Goal: Transaction & Acquisition: Purchase product/service

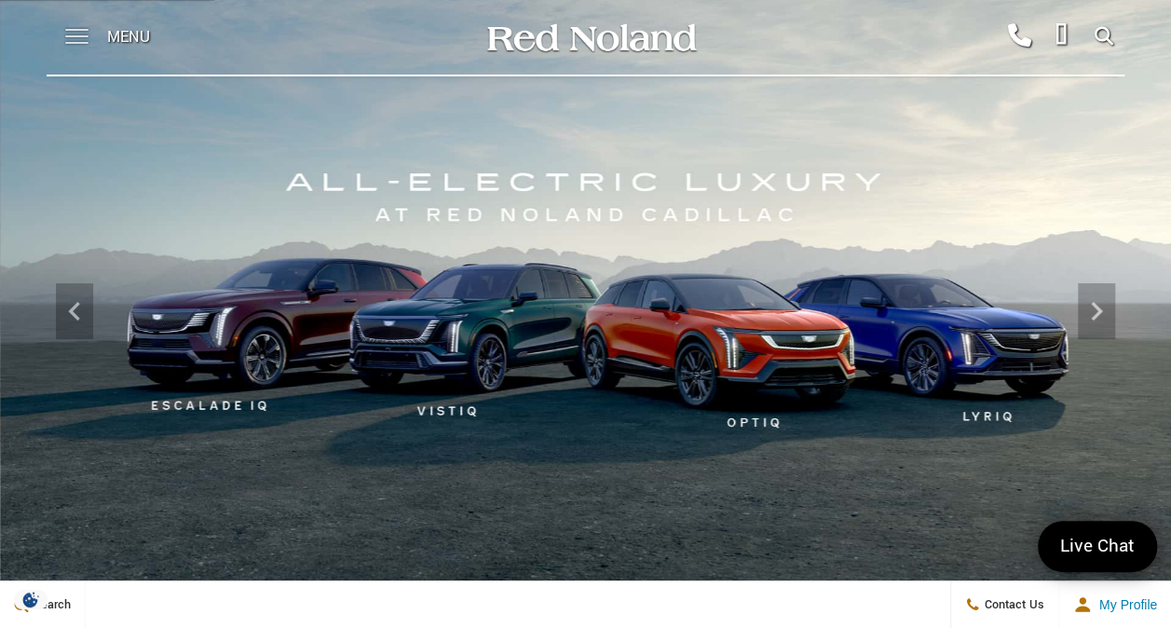
click at [71, 37] on span at bounding box center [76, 37] width 23 height 75
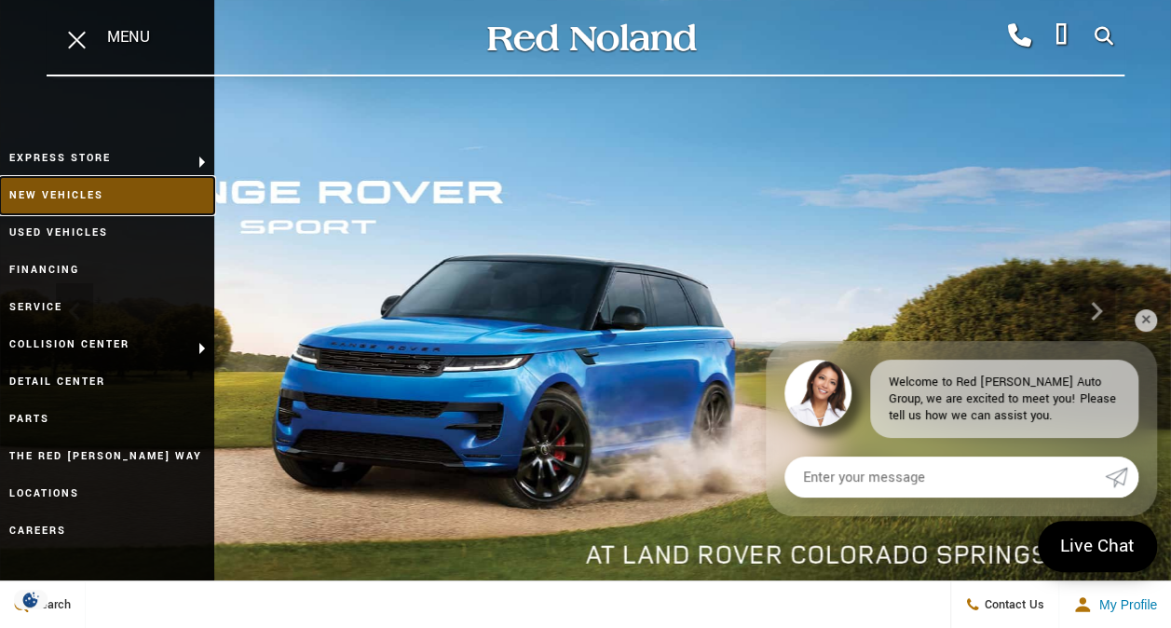
click at [76, 188] on link "New Vehicles" at bounding box center [107, 195] width 214 height 37
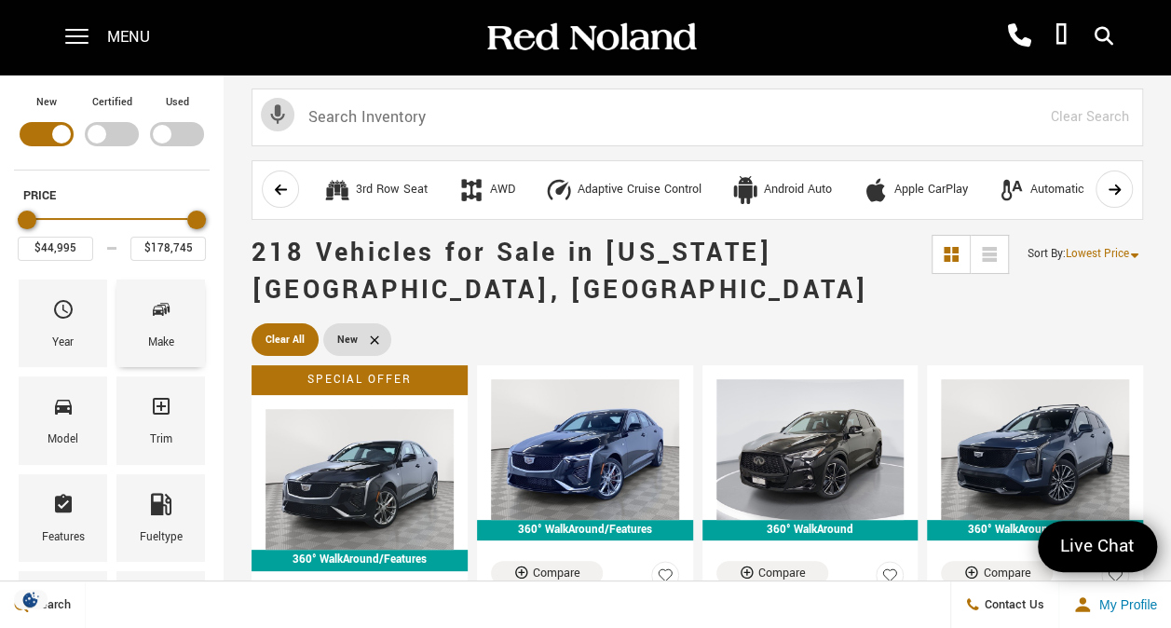
click at [158, 330] on span "Make" at bounding box center [161, 312] width 22 height 39
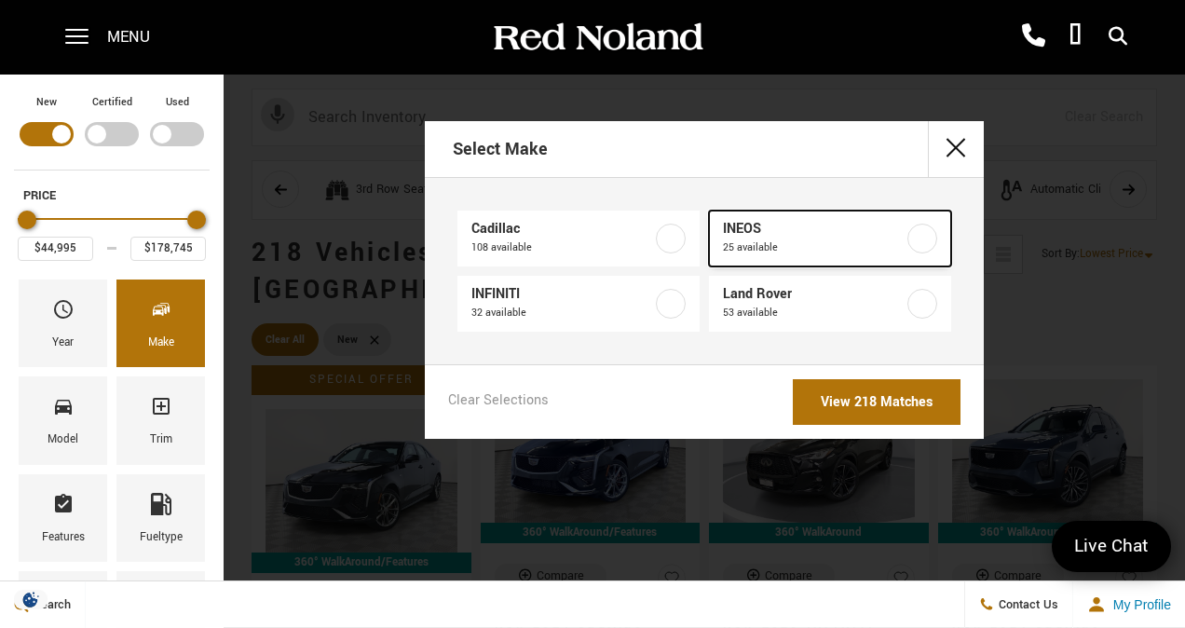
click at [920, 235] on label at bounding box center [922, 239] width 30 height 30
type input "$78,663"
type input "$99,895"
checkbox input "true"
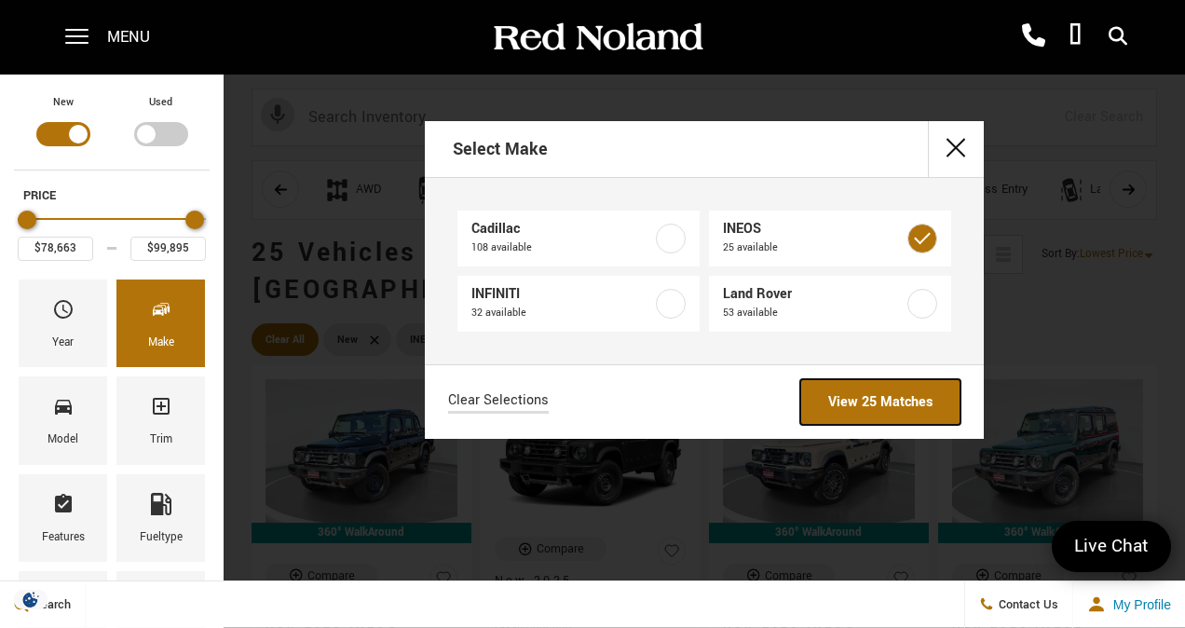
click at [864, 395] on link "View 25 Matches" at bounding box center [880, 402] width 160 height 46
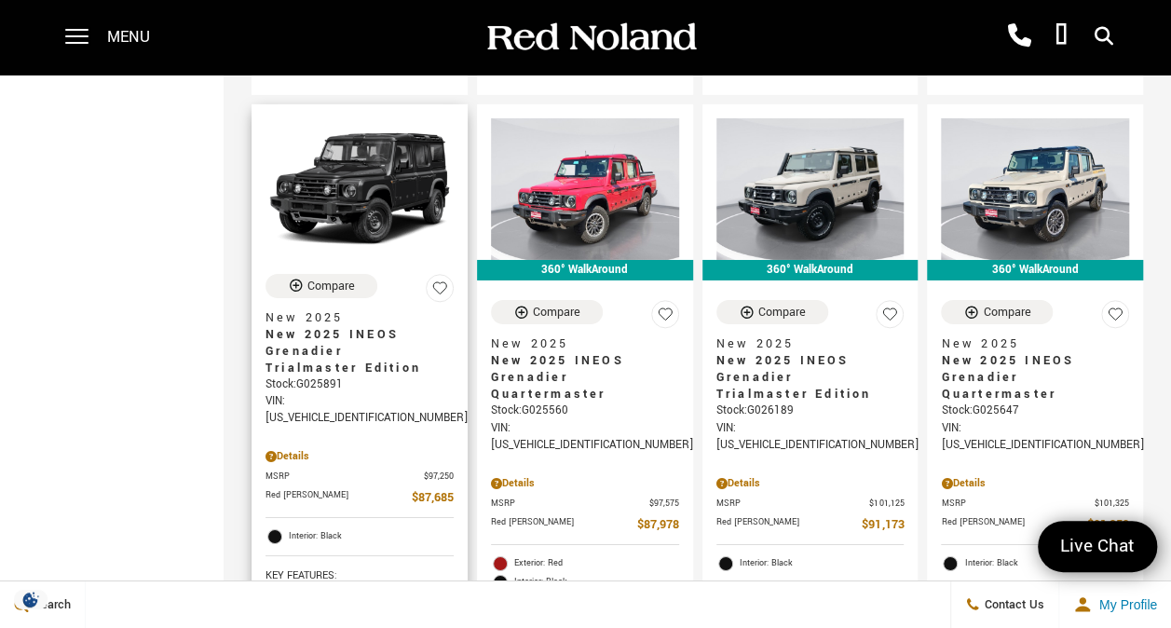
scroll to position [2980, 0]
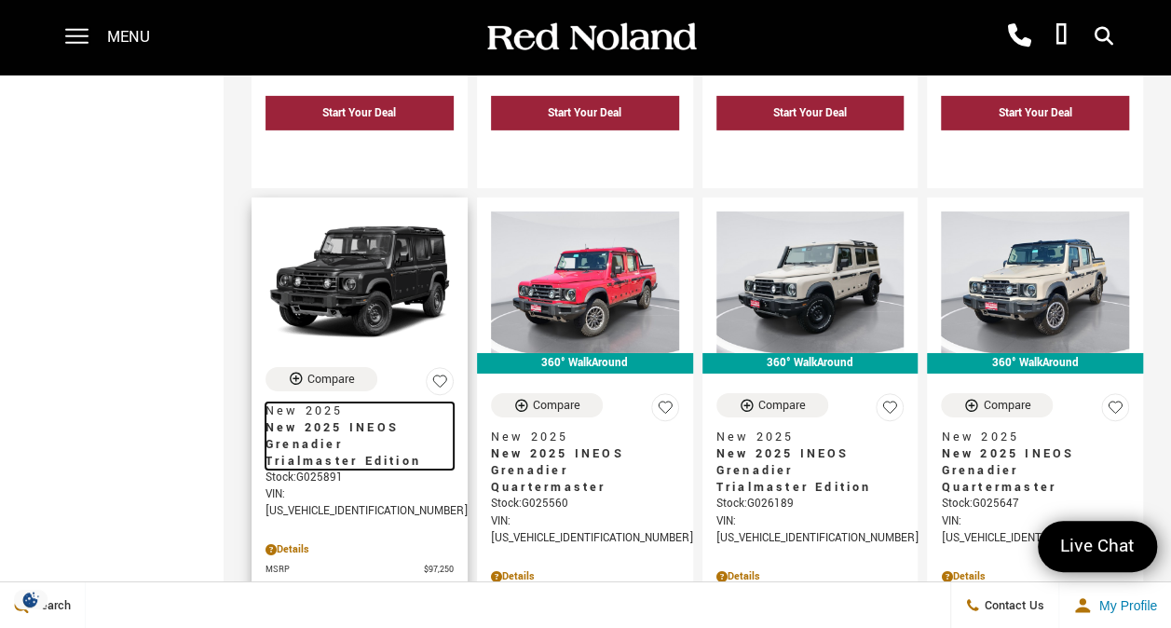
click at [322, 419] on span "New 2025 INEOS Grenadier Trialmaster Edition" at bounding box center [352, 444] width 174 height 50
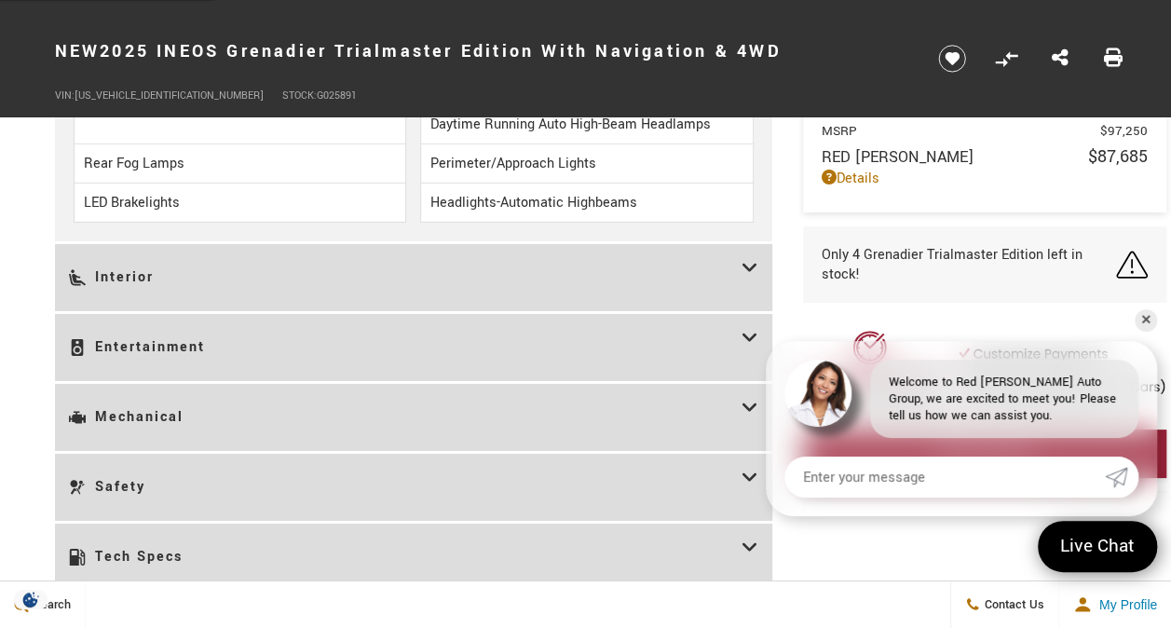
scroll to position [3073, 0]
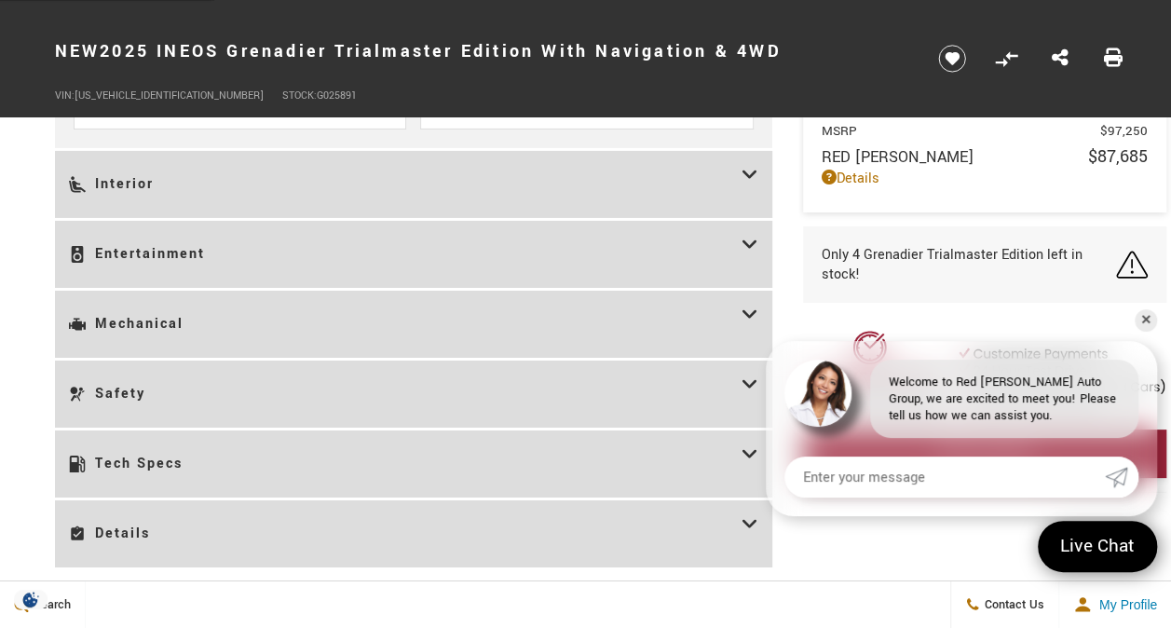
click at [751, 165] on icon at bounding box center [749, 184] width 17 height 39
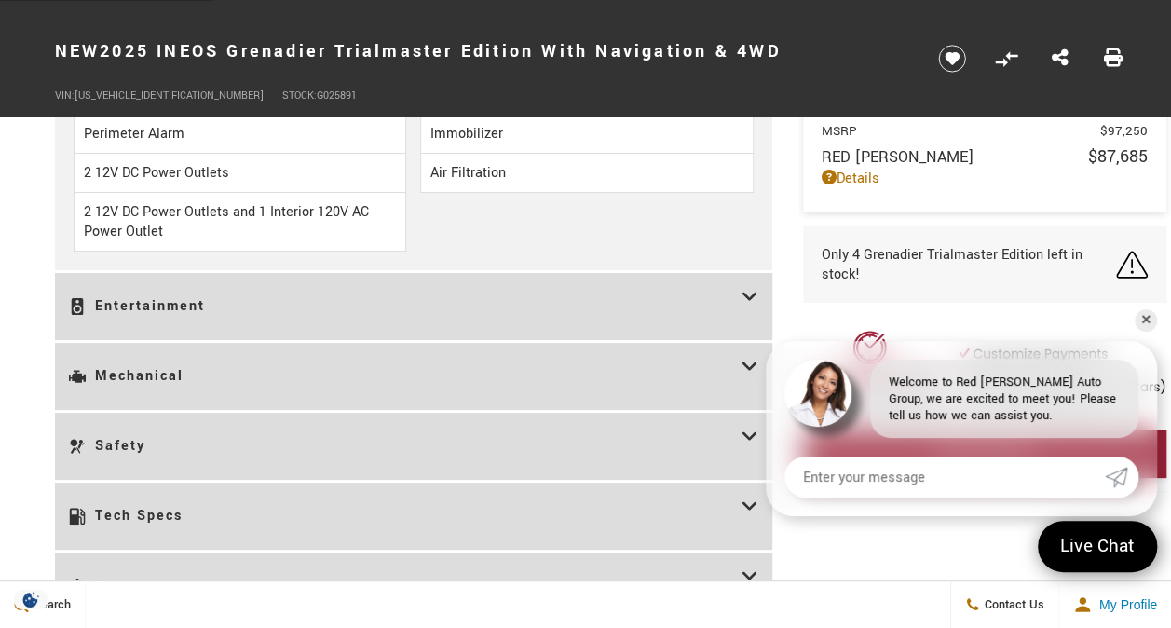
scroll to position [3539, 0]
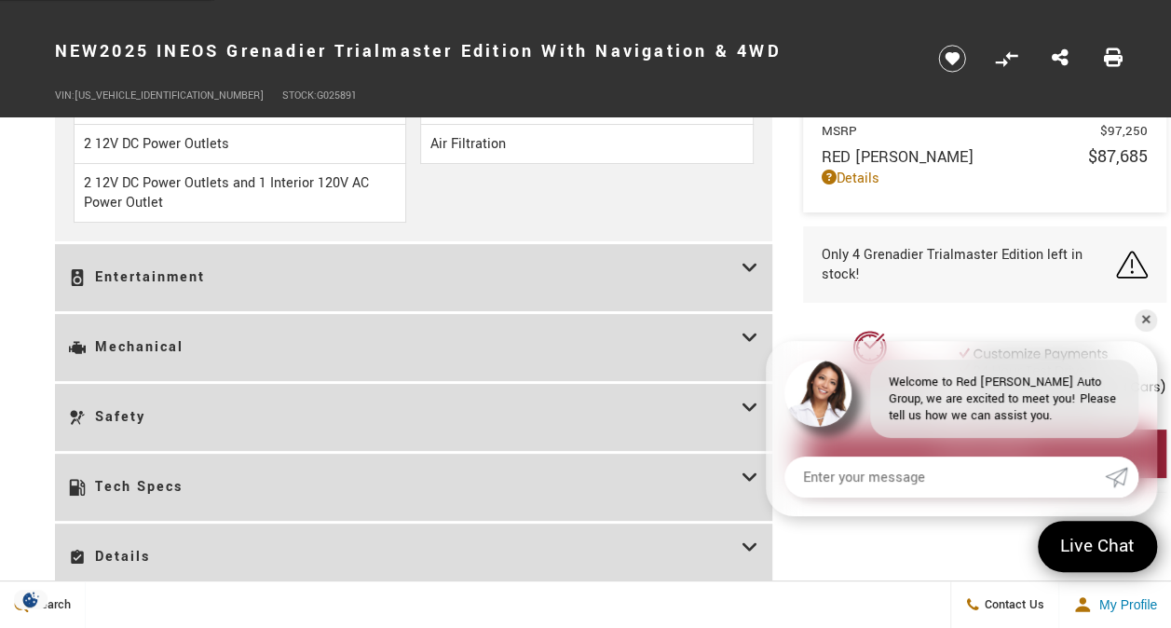
click at [747, 279] on icon at bounding box center [749, 277] width 17 height 39
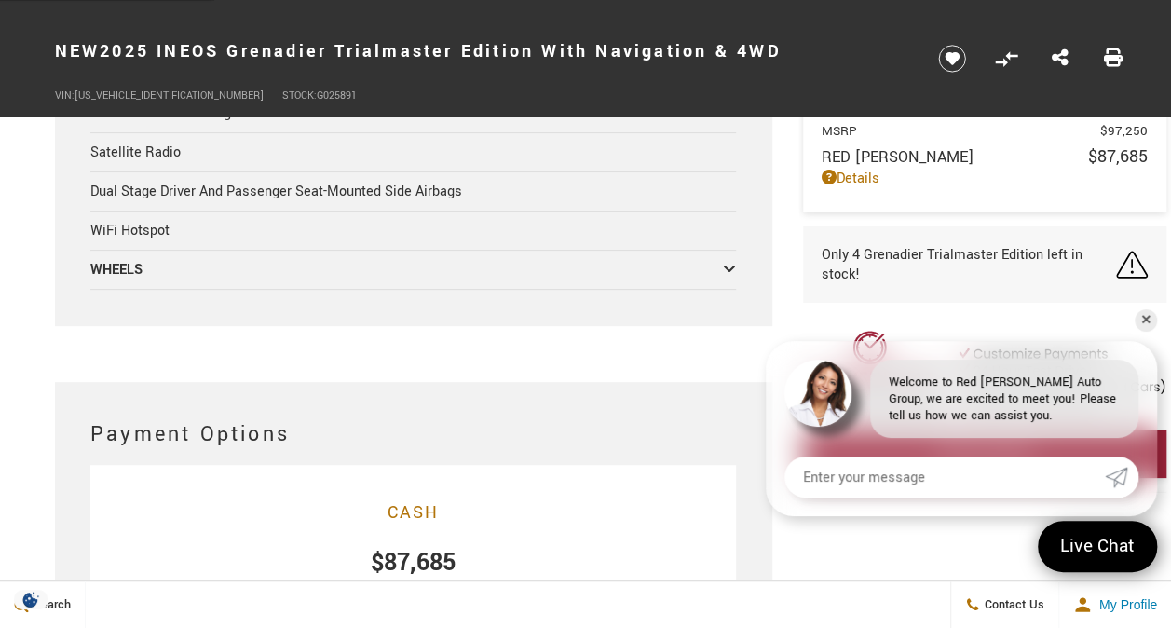
scroll to position [3725, 0]
click at [730, 275] on icon at bounding box center [729, 267] width 13 height 15
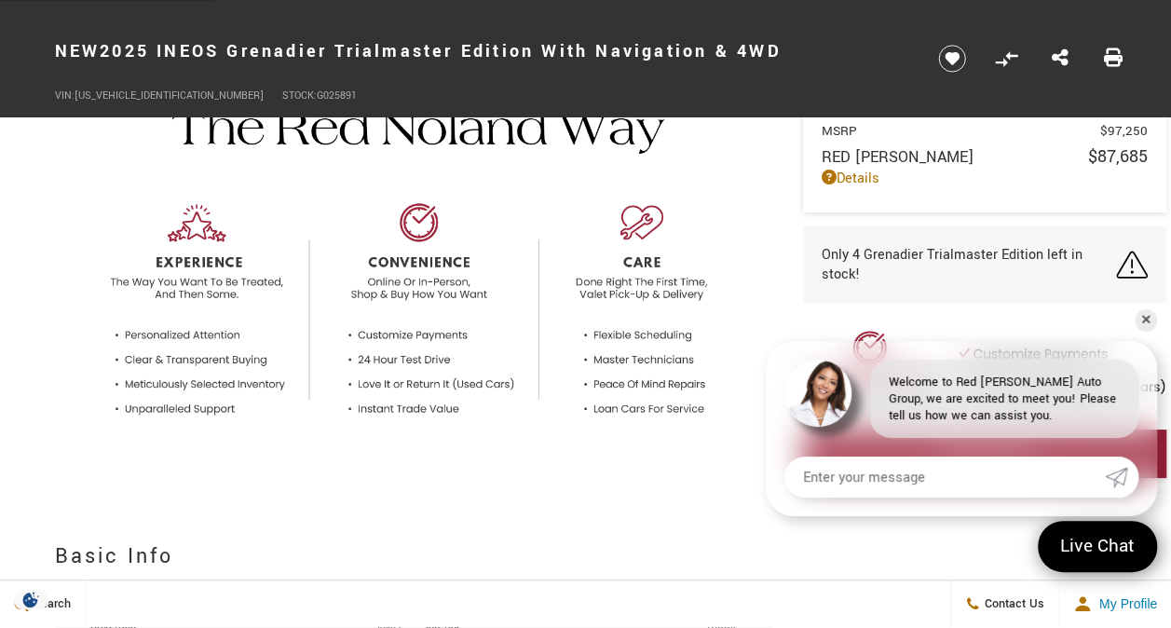
scroll to position [0, 0]
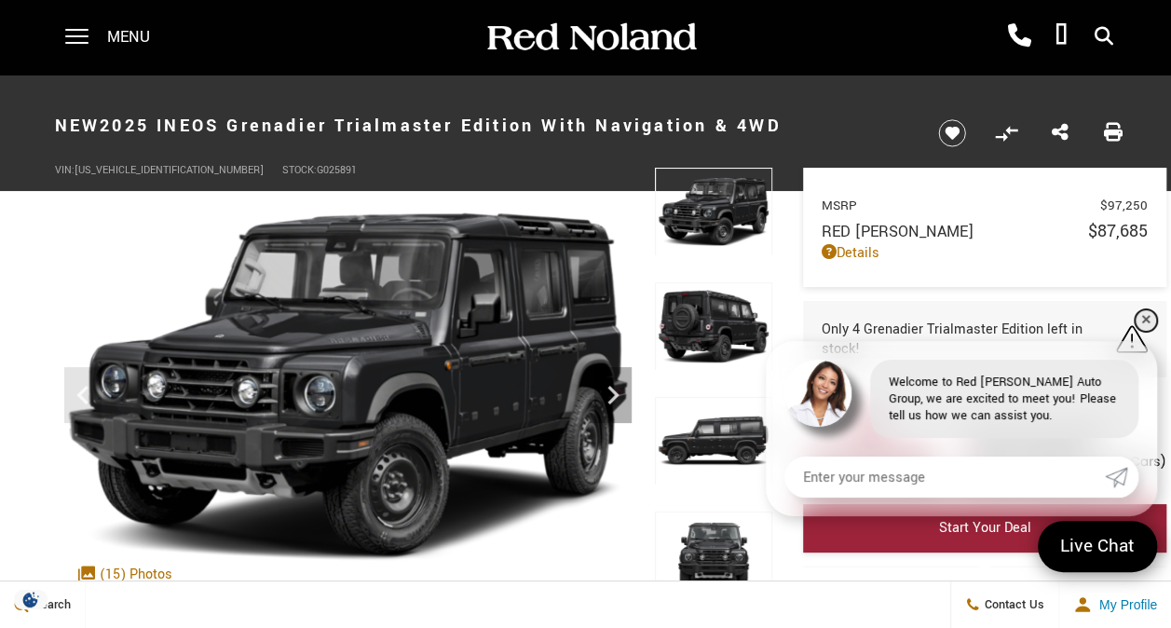
click at [1149, 316] on link "✕" at bounding box center [1145, 320] width 22 height 22
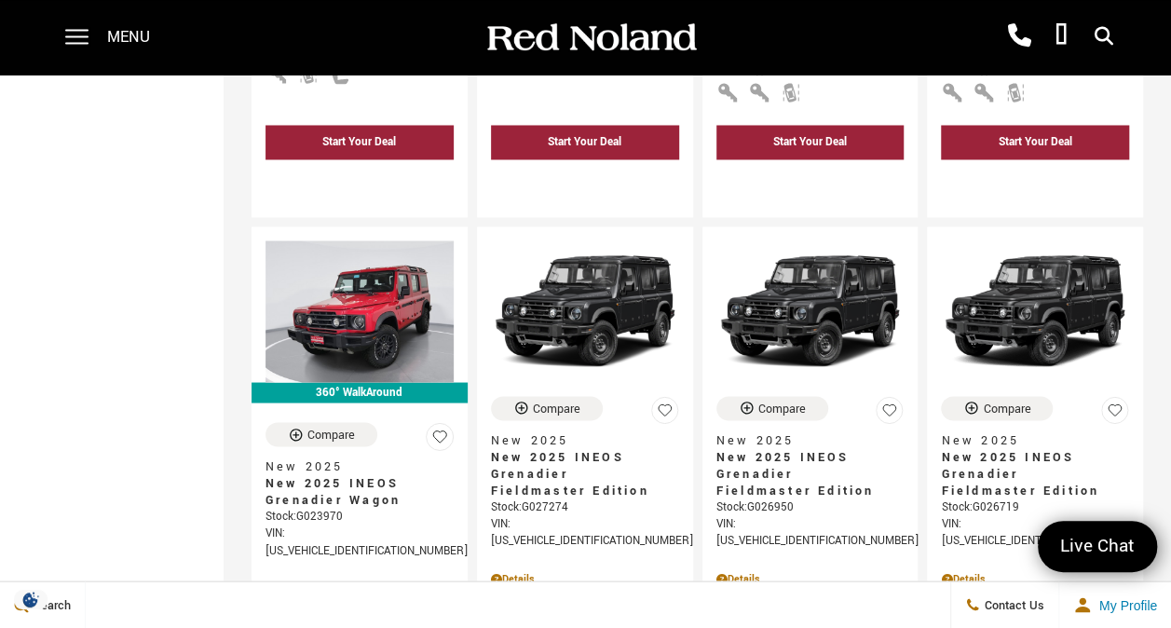
scroll to position [1583, 0]
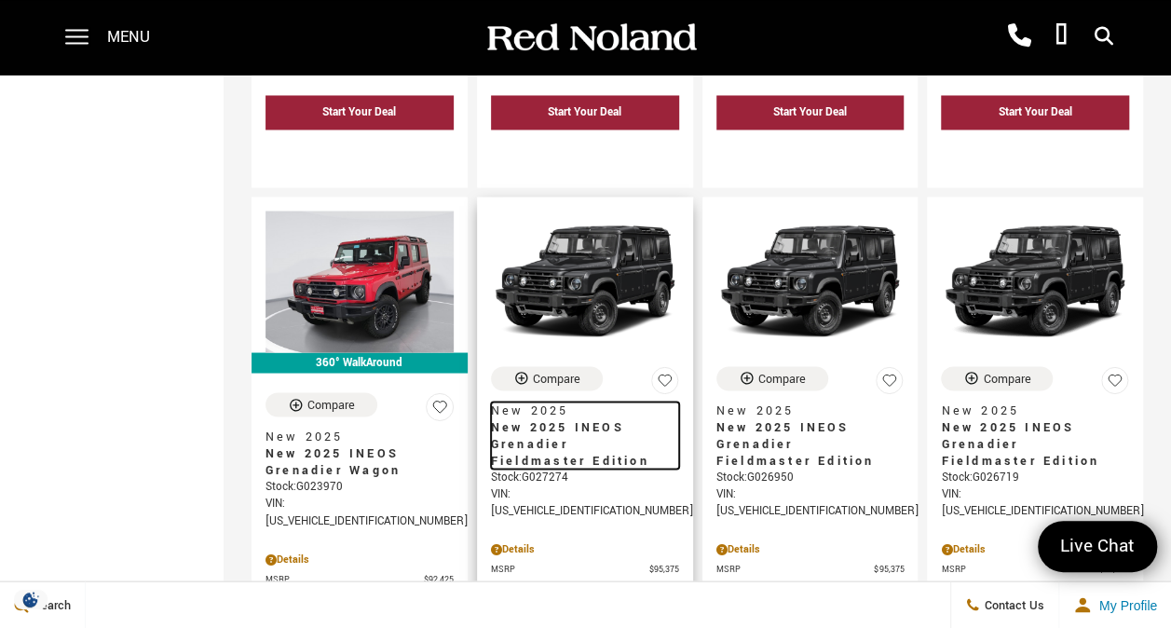
click at [564, 418] on span "New 2025 INEOS Grenadier Fieldmaster Edition" at bounding box center [578, 443] width 174 height 50
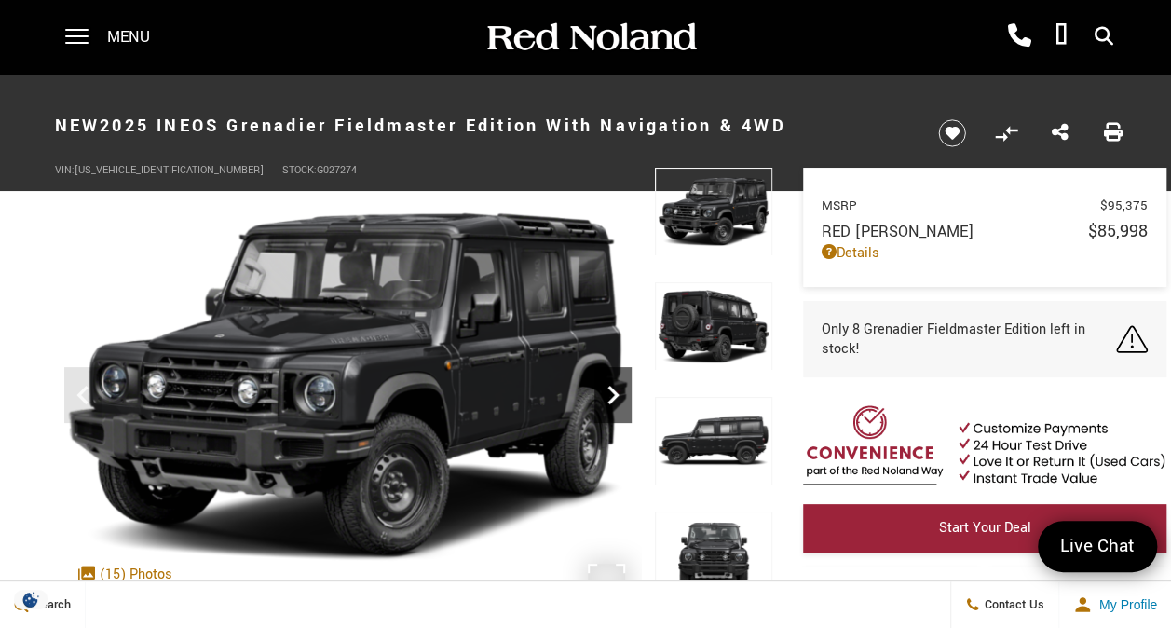
click at [611, 398] on icon "Next" at bounding box center [612, 395] width 11 height 19
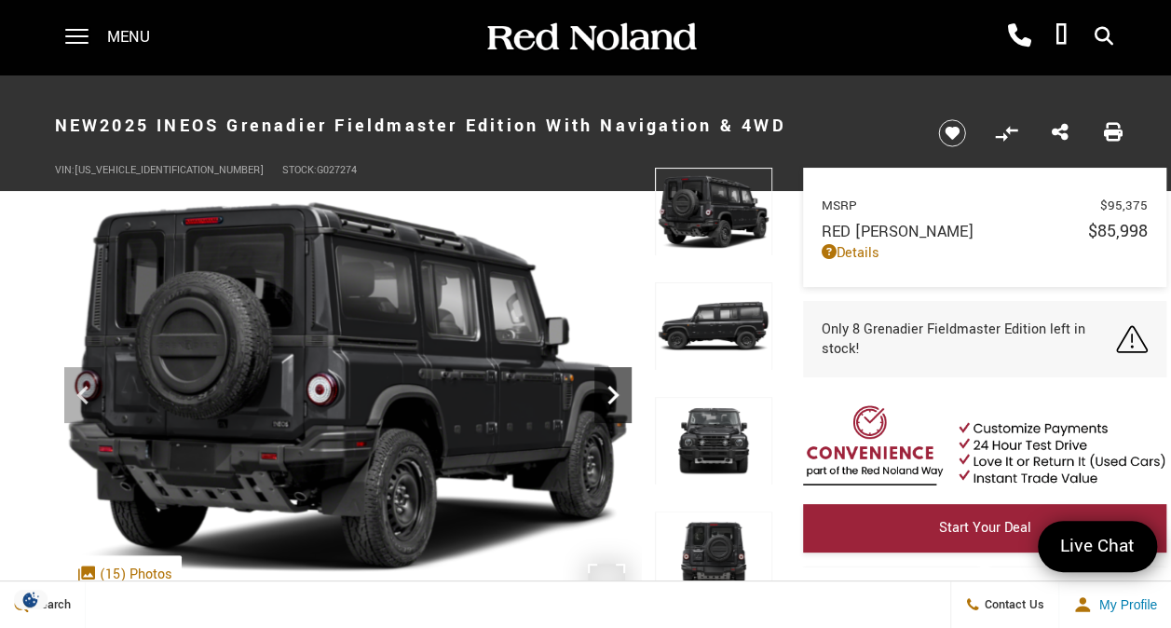
click at [611, 397] on icon "Next" at bounding box center [612, 395] width 11 height 19
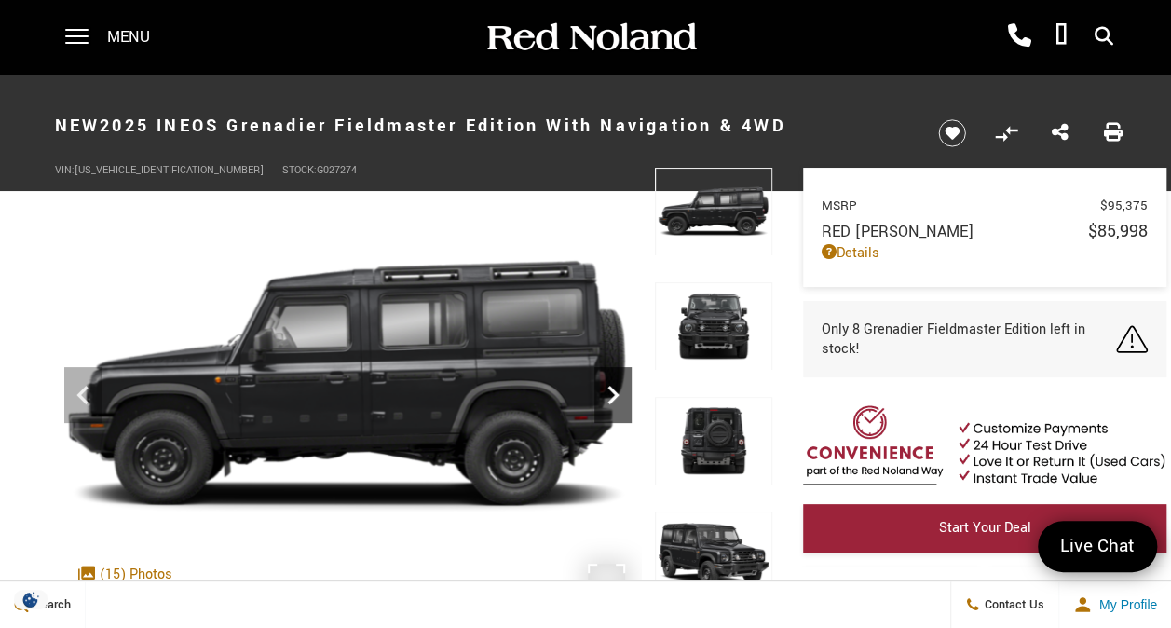
click at [611, 397] on icon "Next" at bounding box center [612, 395] width 11 height 19
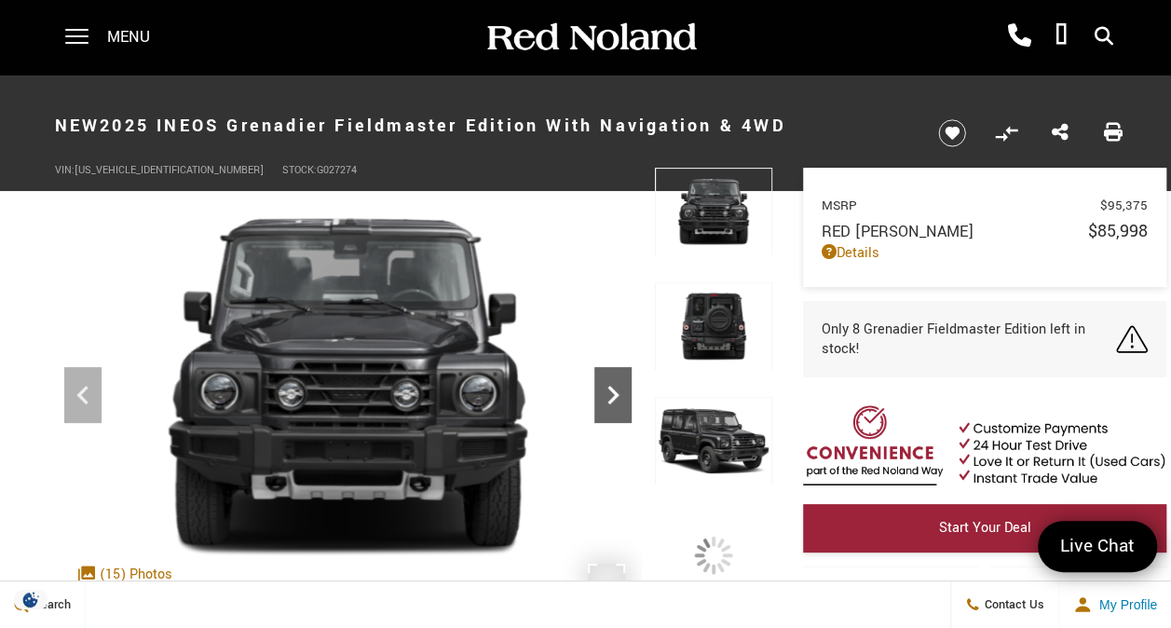
click at [611, 397] on icon "Next" at bounding box center [612, 395] width 11 height 19
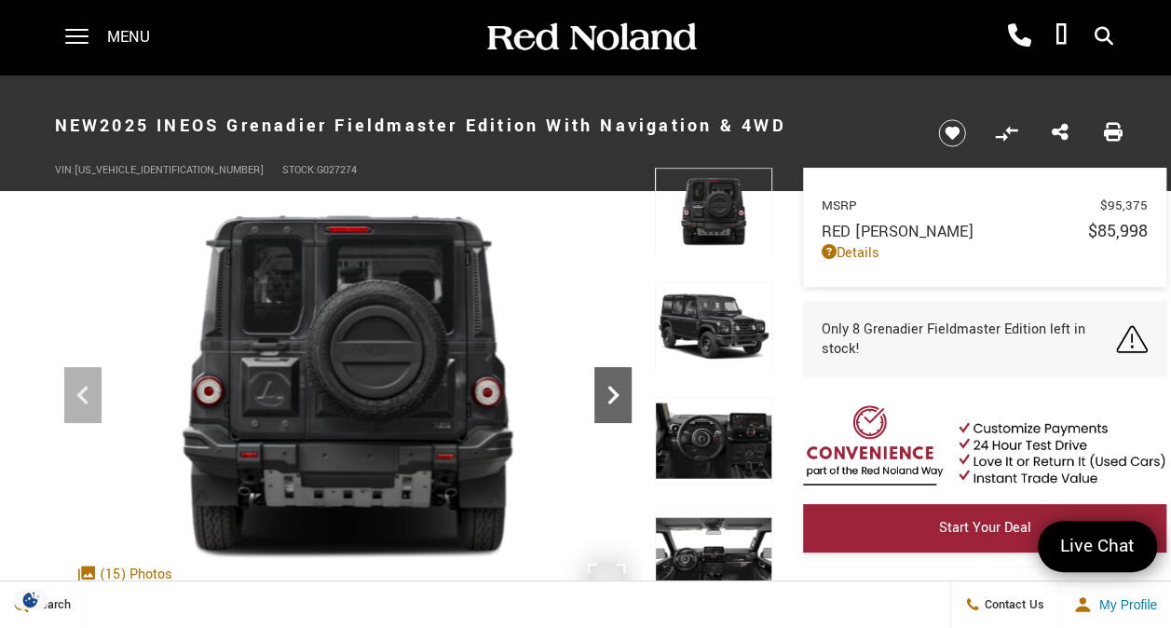
click at [611, 397] on icon "Next" at bounding box center [612, 395] width 11 height 19
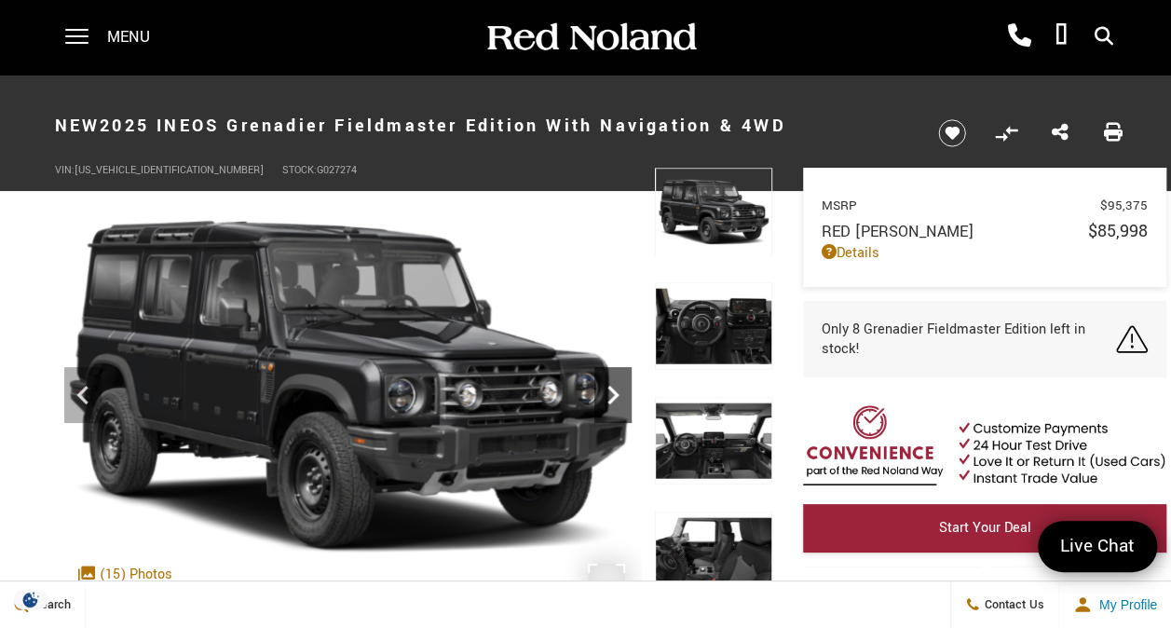
click at [611, 397] on icon "Next" at bounding box center [612, 395] width 11 height 19
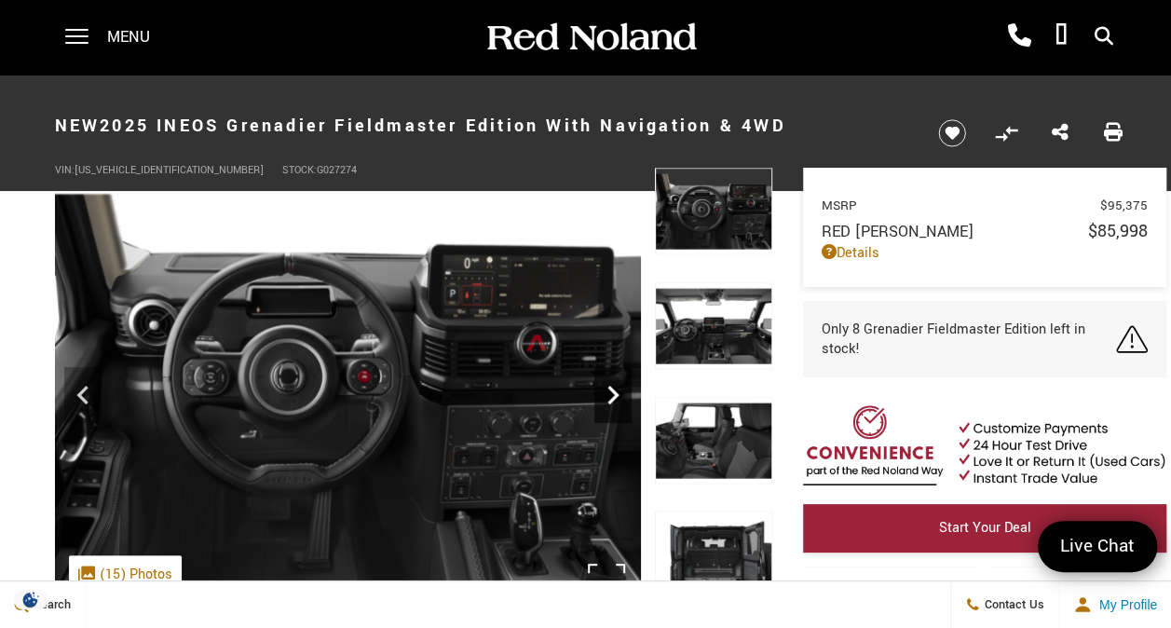
click at [611, 397] on icon "Next" at bounding box center [612, 395] width 11 height 19
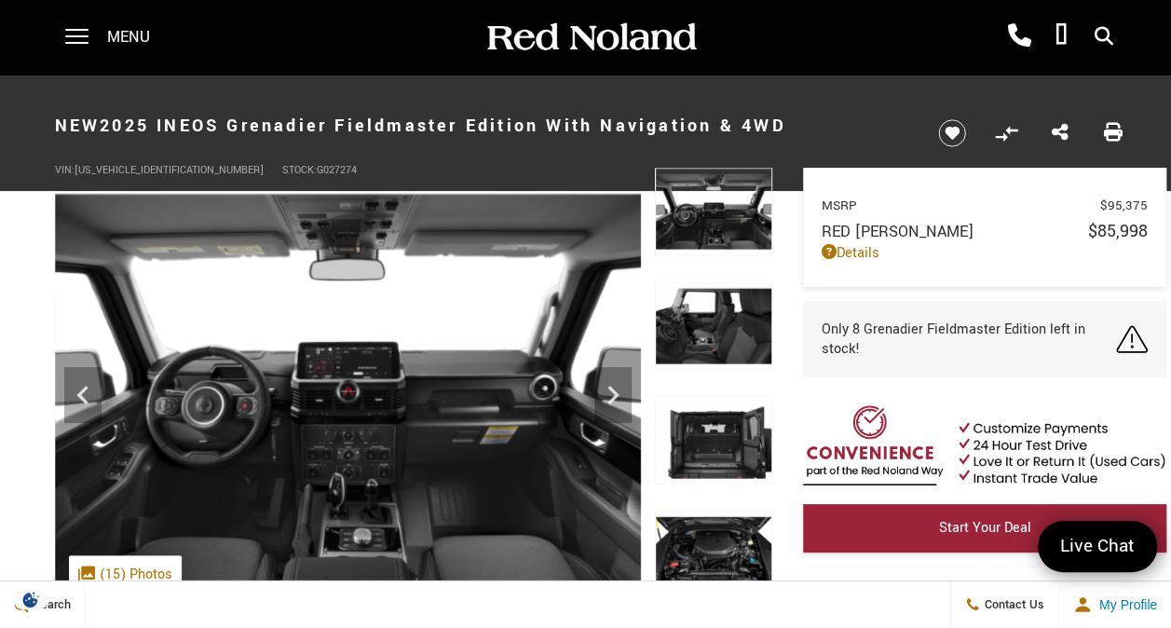
click at [719, 220] on img at bounding box center [713, 212] width 117 height 88
click at [617, 403] on icon "Next" at bounding box center [612, 394] width 37 height 37
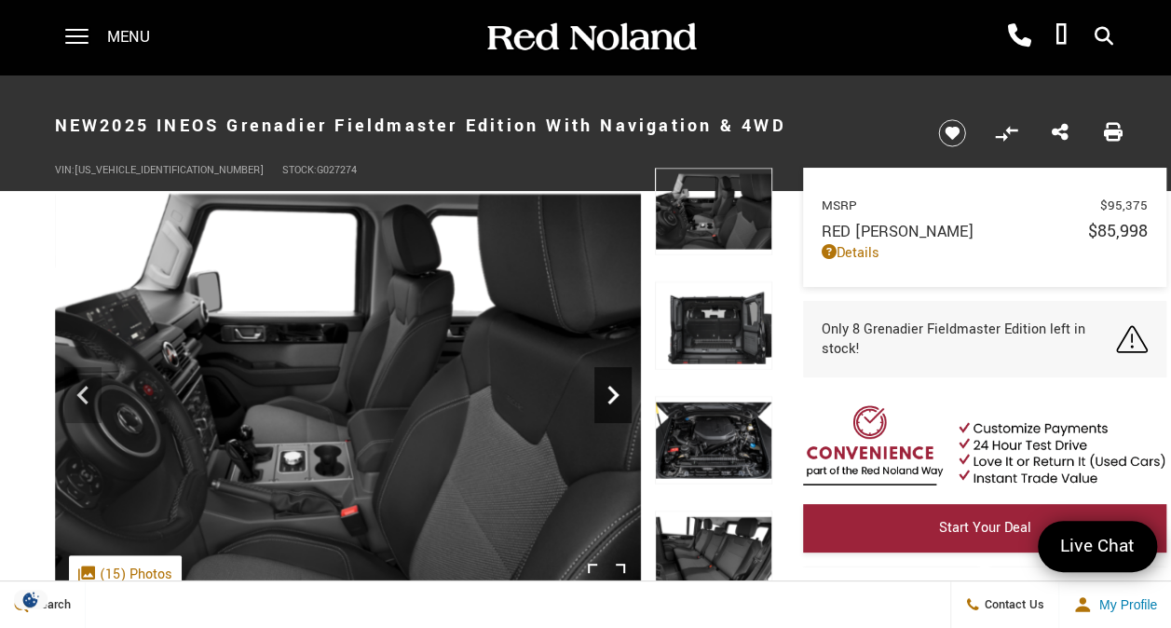
click at [617, 403] on icon "Next" at bounding box center [612, 394] width 37 height 37
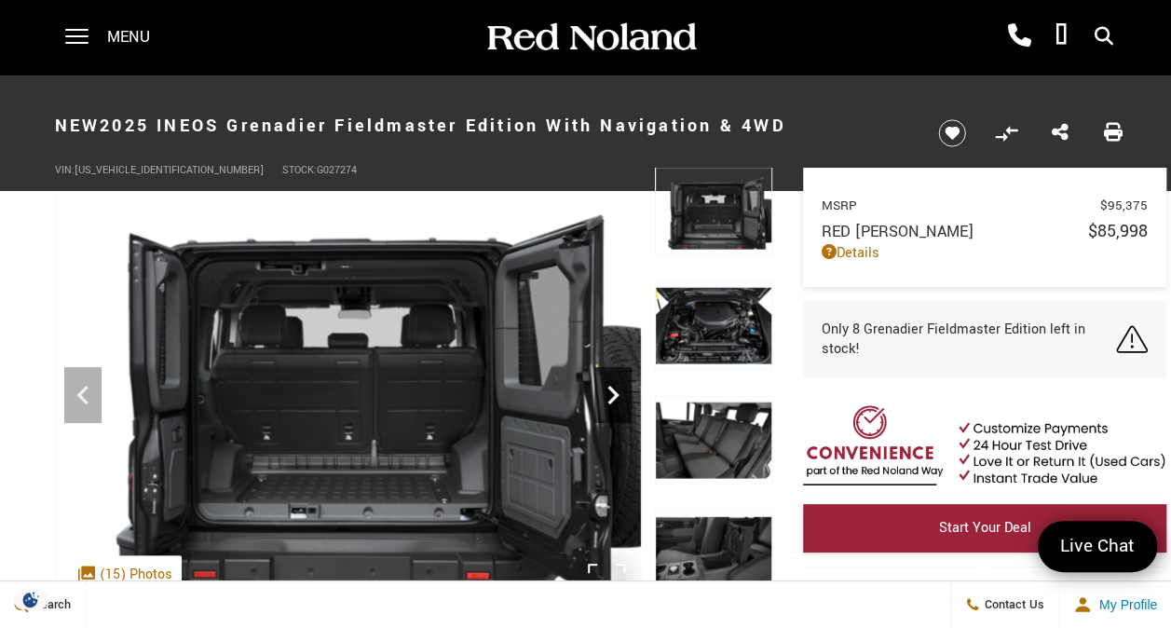
click at [617, 403] on icon "Next" at bounding box center [612, 394] width 37 height 37
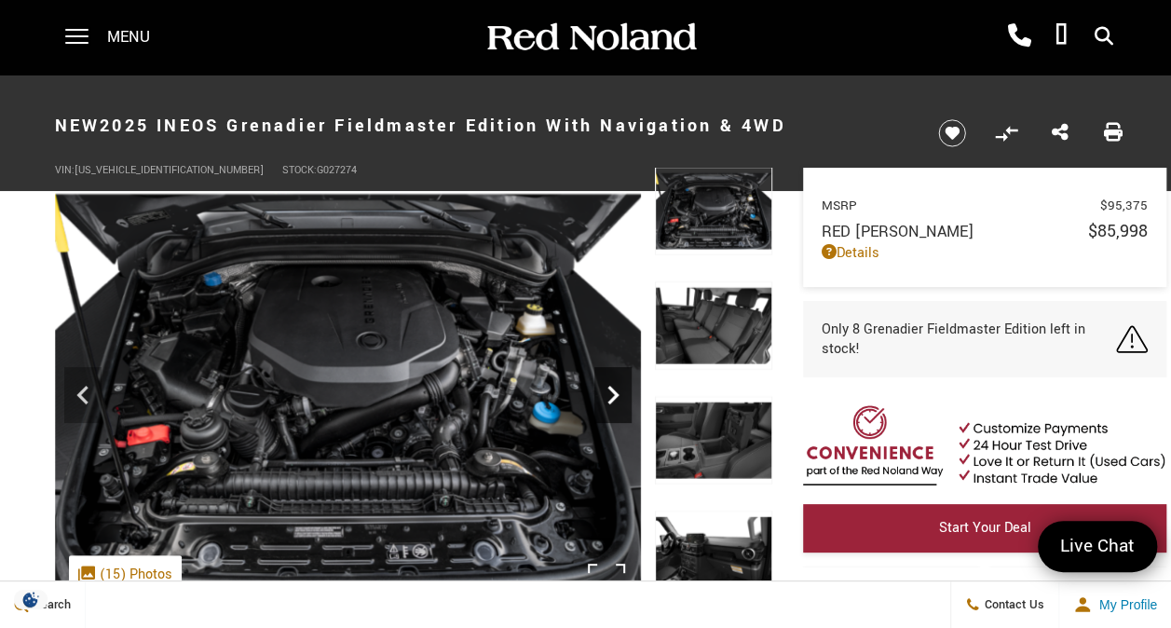
click at [617, 403] on icon "Next" at bounding box center [612, 394] width 37 height 37
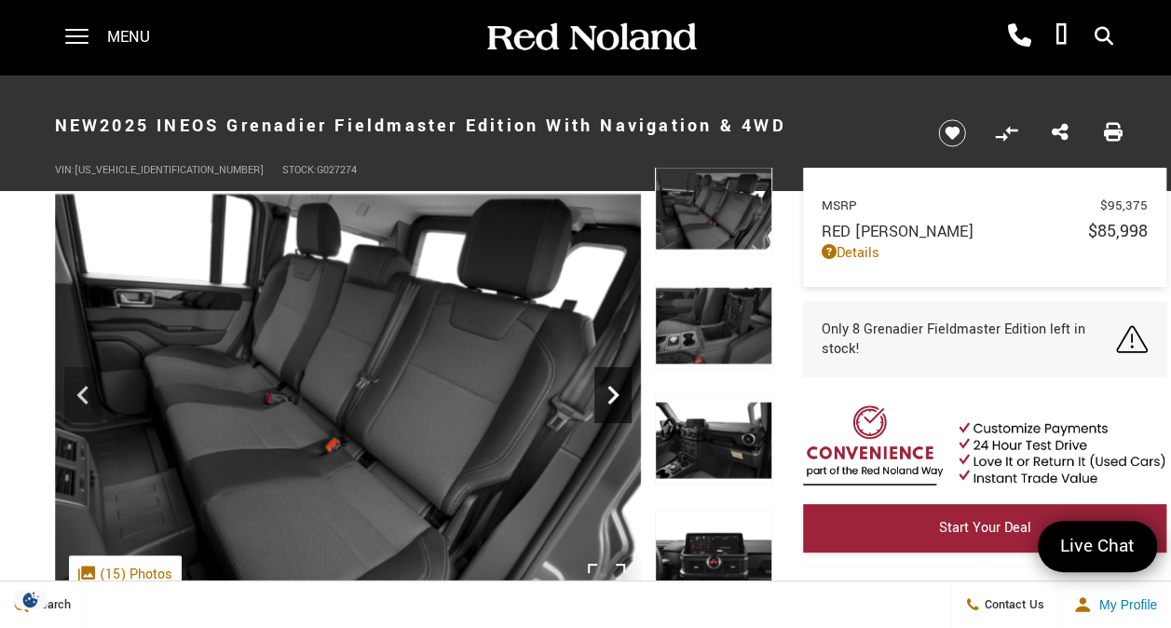
click at [617, 403] on icon "Next" at bounding box center [612, 394] width 37 height 37
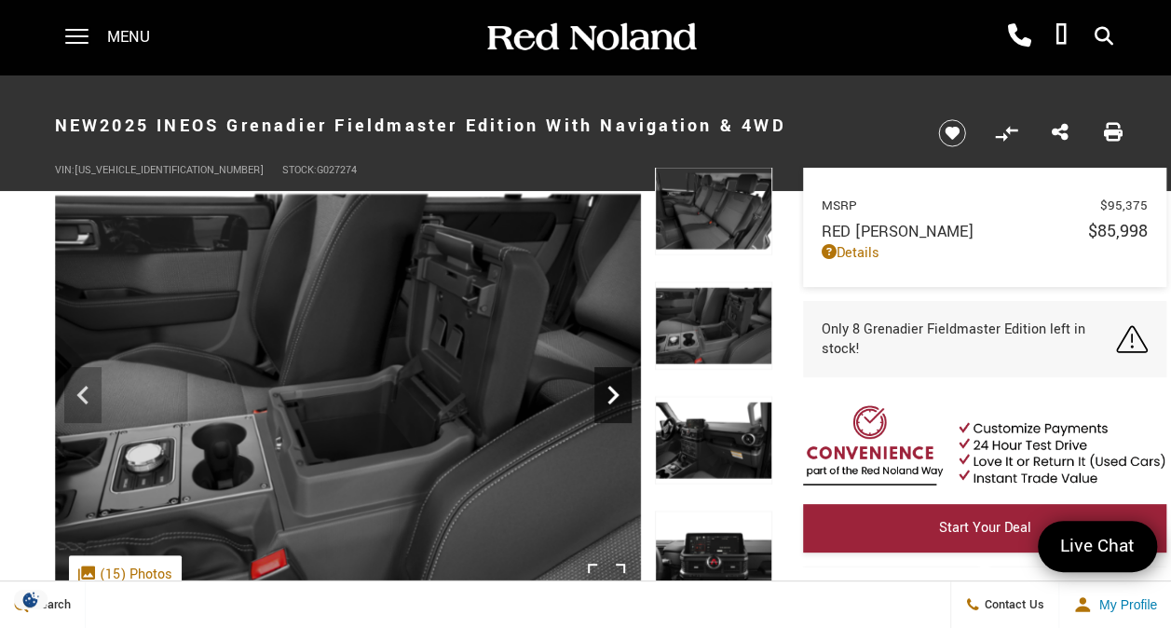
click at [617, 403] on icon "Next" at bounding box center [612, 394] width 37 height 37
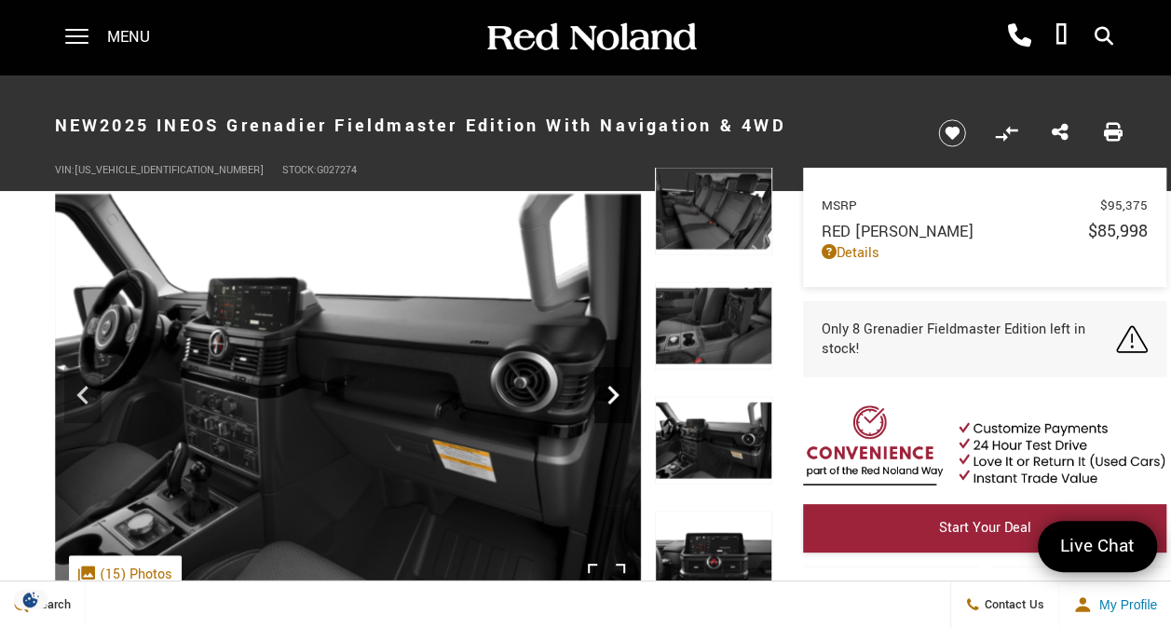
click at [617, 403] on icon "Next" at bounding box center [612, 394] width 37 height 37
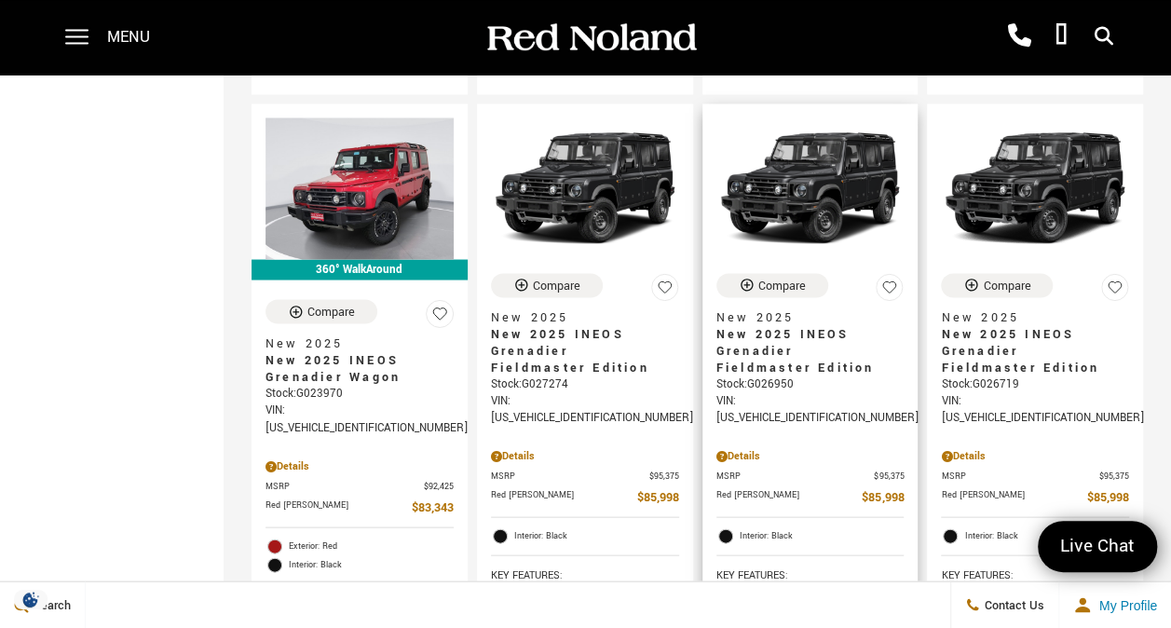
scroll to position [1583, 0]
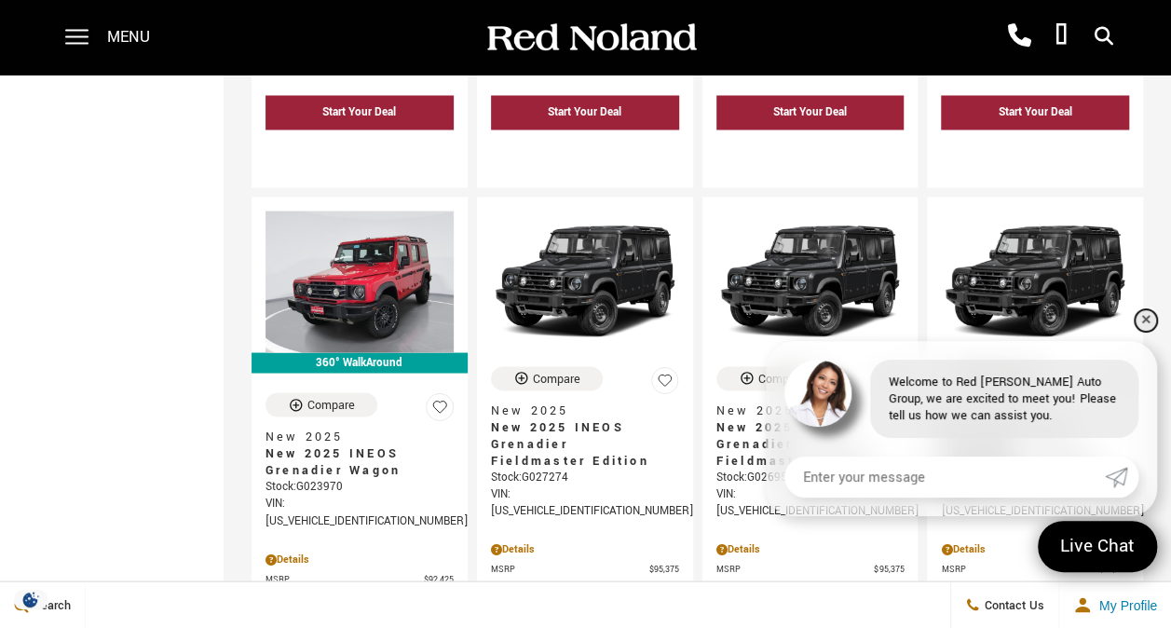
click at [1146, 315] on link "✕" at bounding box center [1145, 320] width 22 height 22
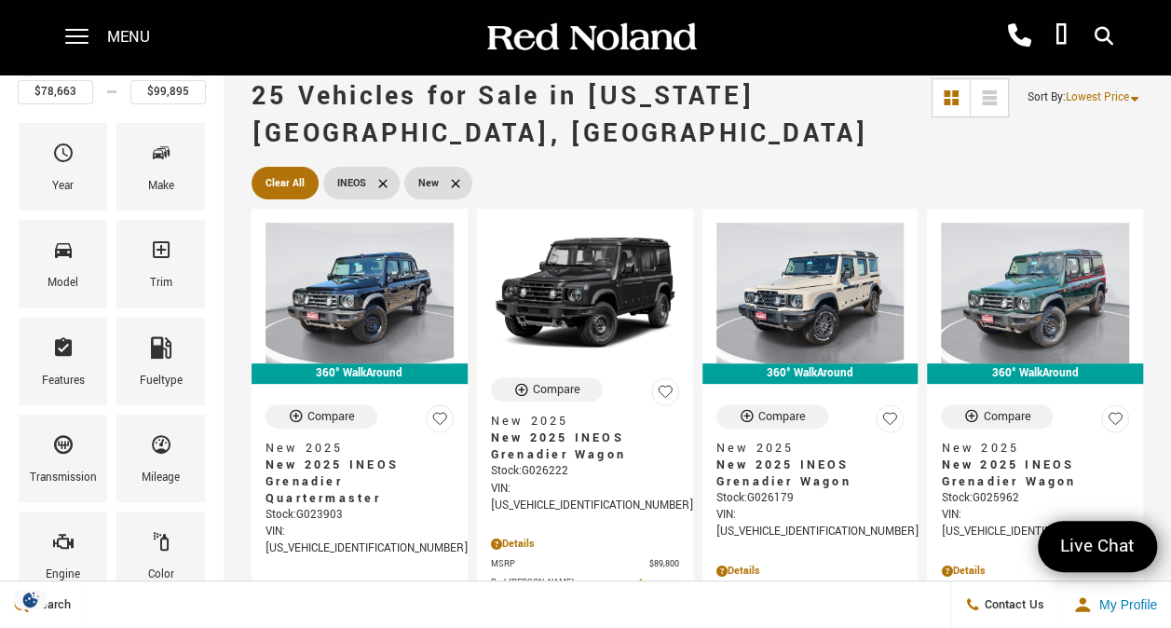
scroll to position [186, 0]
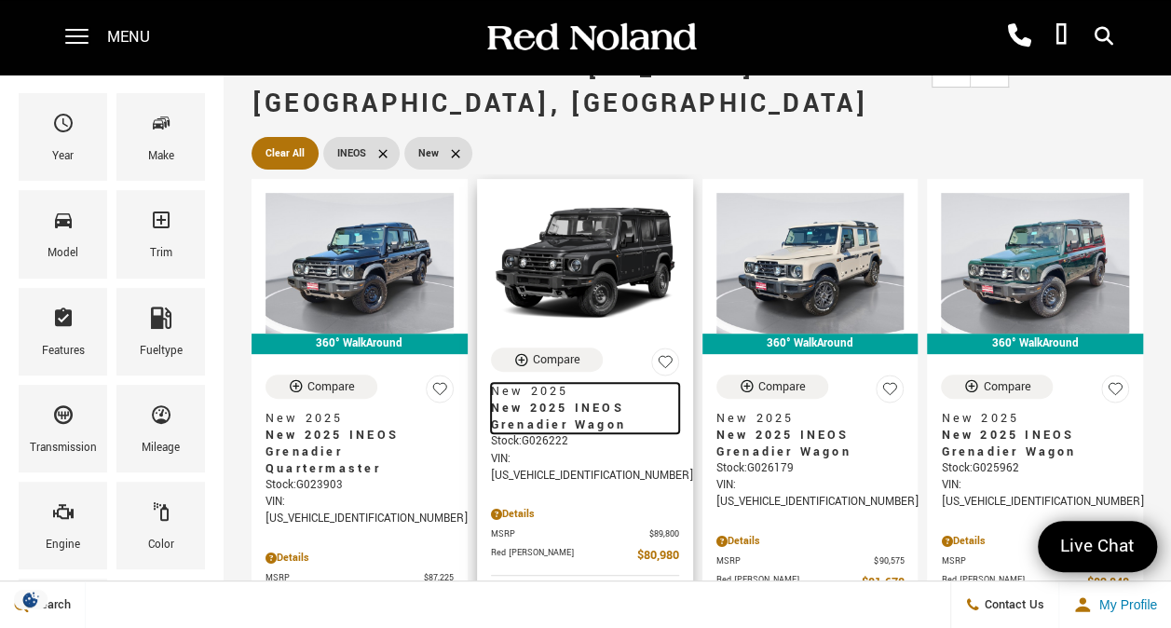
click at [564, 383] on span "New 2025" at bounding box center [578, 391] width 174 height 17
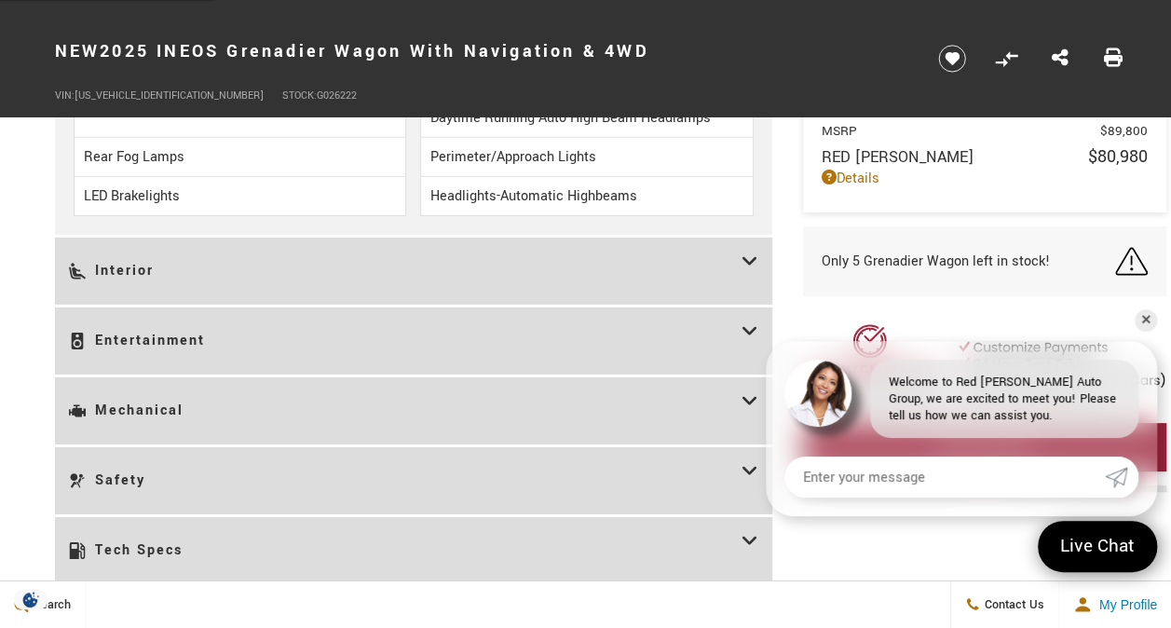
scroll to position [2980, 0]
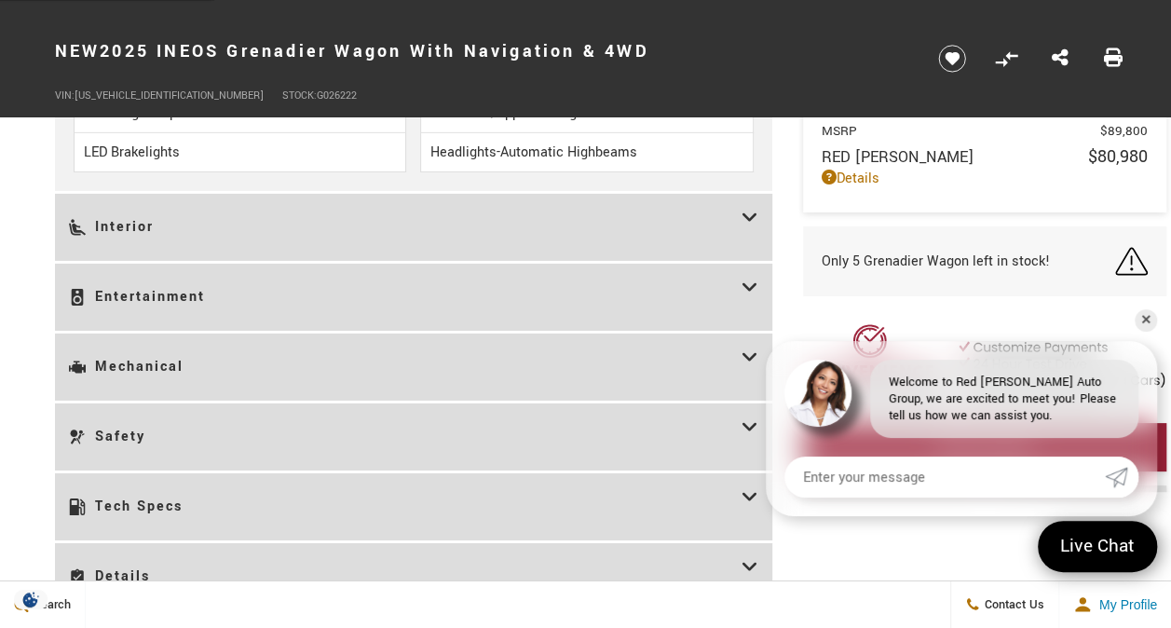
click at [751, 208] on icon at bounding box center [749, 227] width 17 height 39
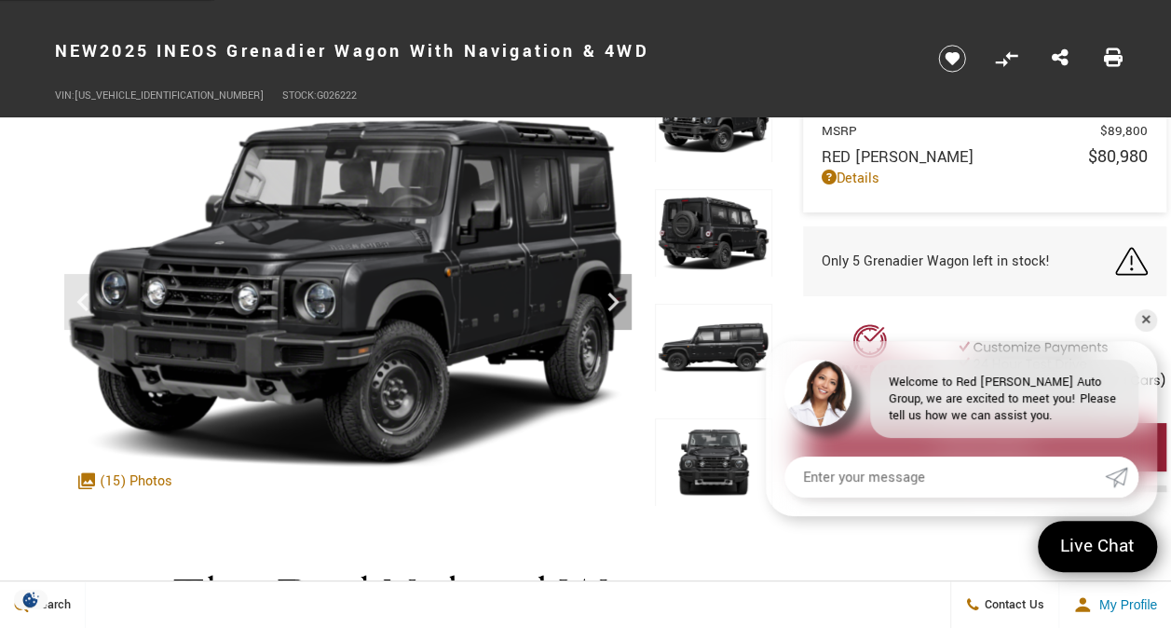
scroll to position [0, 0]
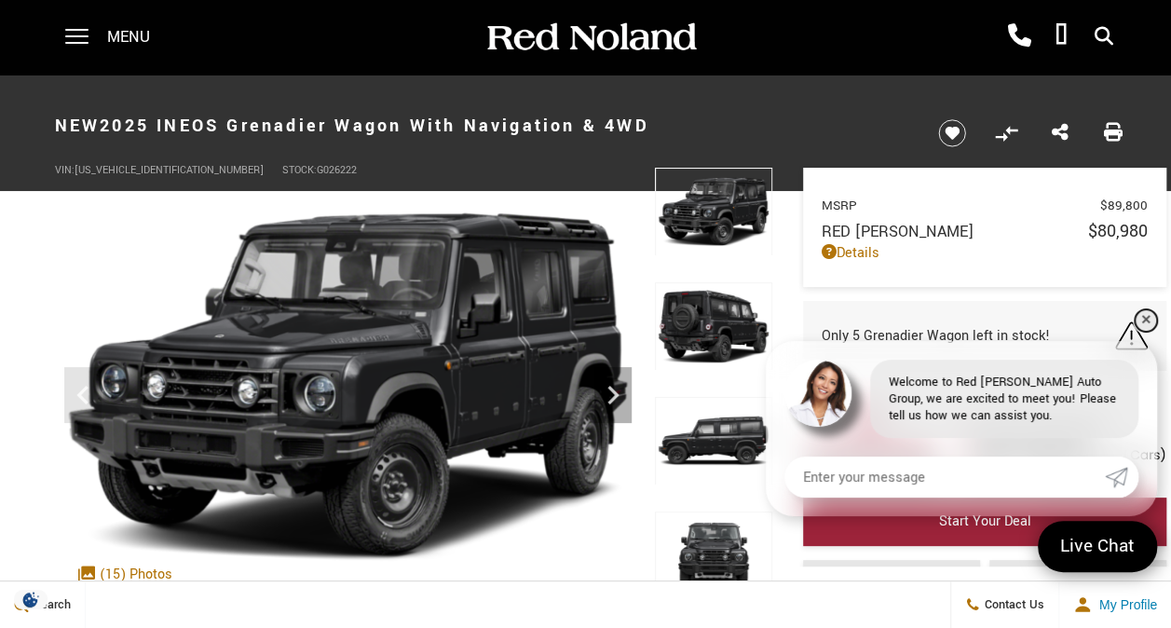
click at [1146, 320] on link "✕" at bounding box center [1145, 320] width 22 height 22
